Goal: Task Accomplishment & Management: Complete application form

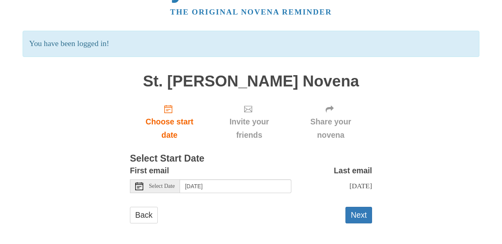
scroll to position [33, 0]
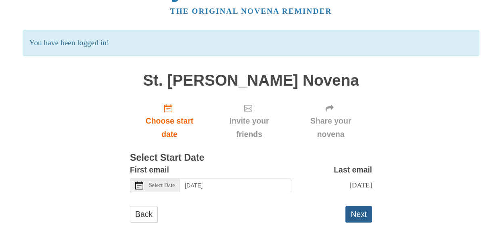
click at [365, 211] on button "Next" at bounding box center [358, 214] width 27 height 17
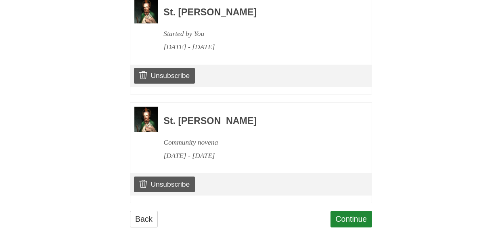
scroll to position [397, 0]
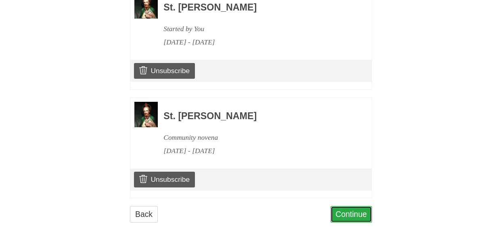
drag, startPoint x: 0, startPoint y: 0, endPoint x: 365, endPoint y: 211, distance: 421.6
click at [365, 211] on link "Continue" at bounding box center [351, 214] width 42 height 17
